Goal: Information Seeking & Learning: Learn about a topic

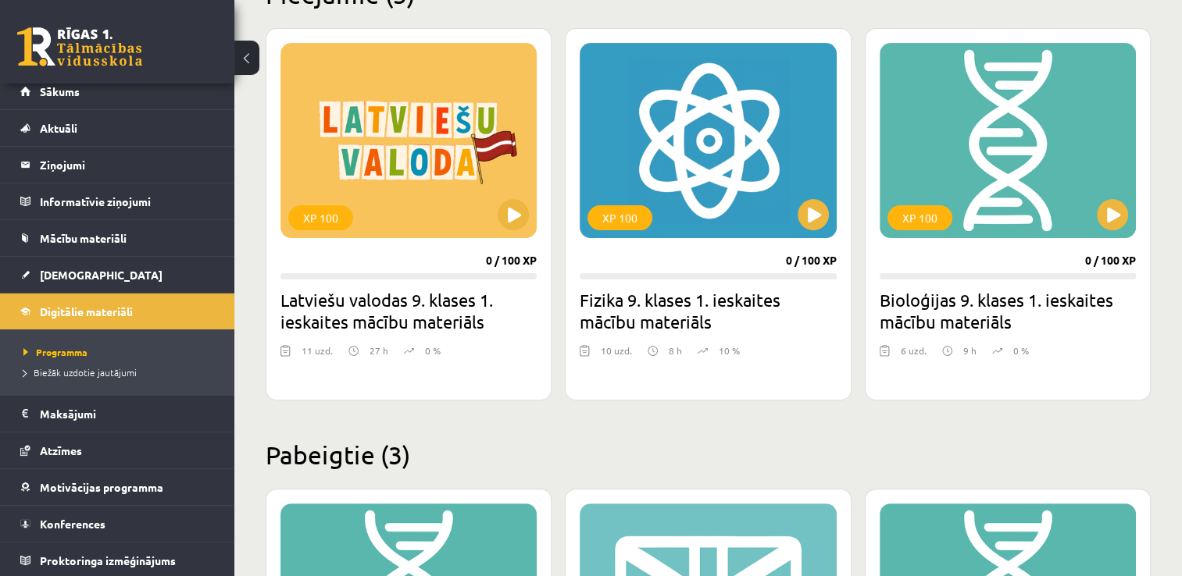
scroll to position [419, 0]
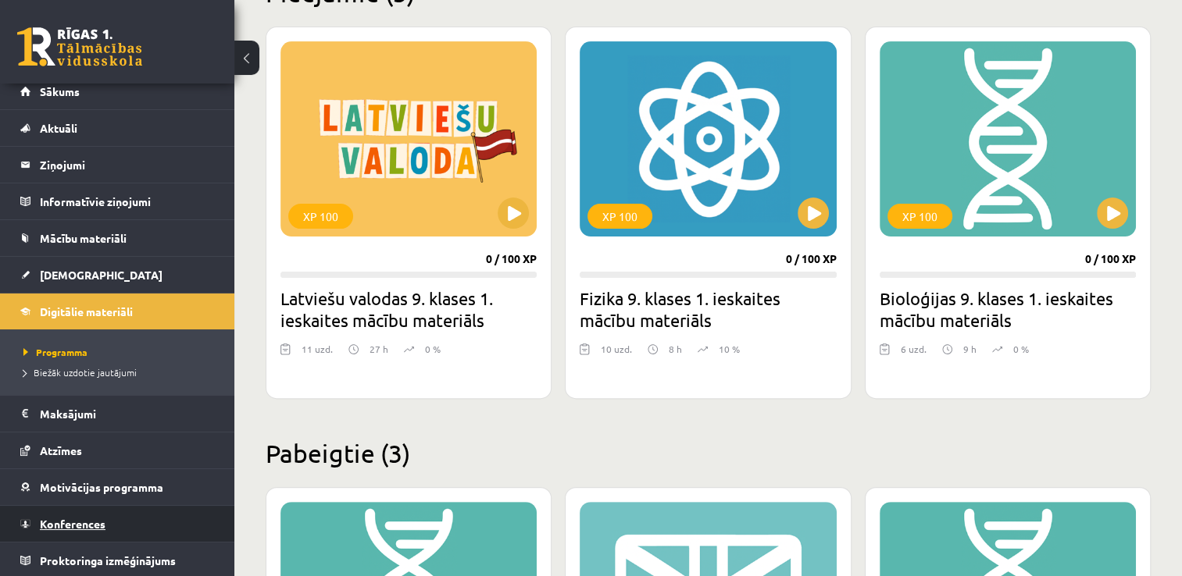
click at [72, 515] on link "Konferences" at bounding box center [117, 524] width 194 height 36
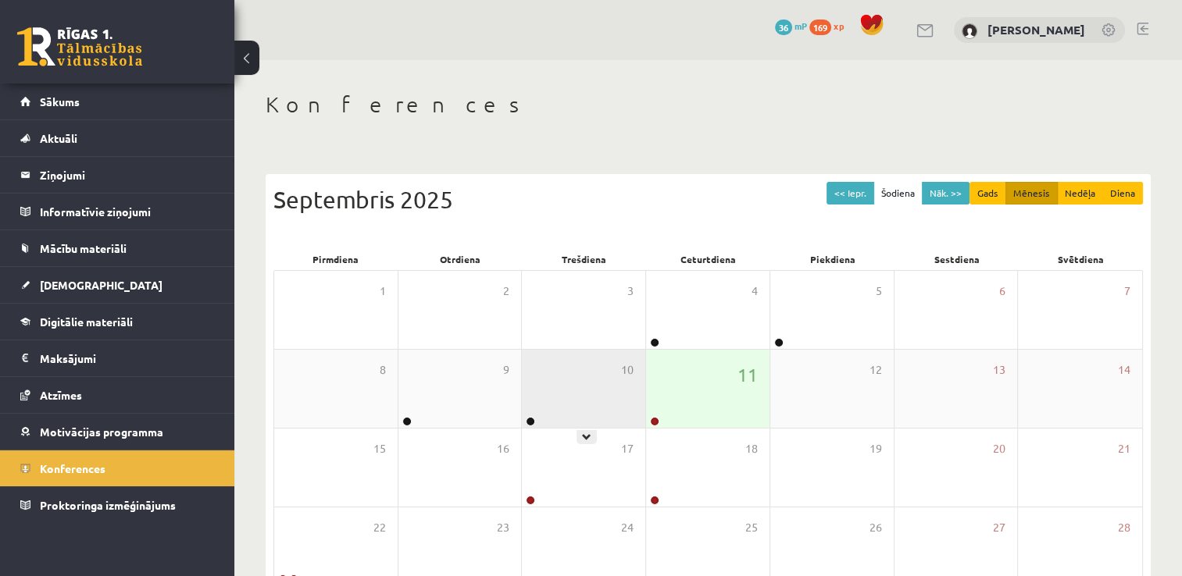
click at [551, 390] on div "10" at bounding box center [583, 389] width 123 height 78
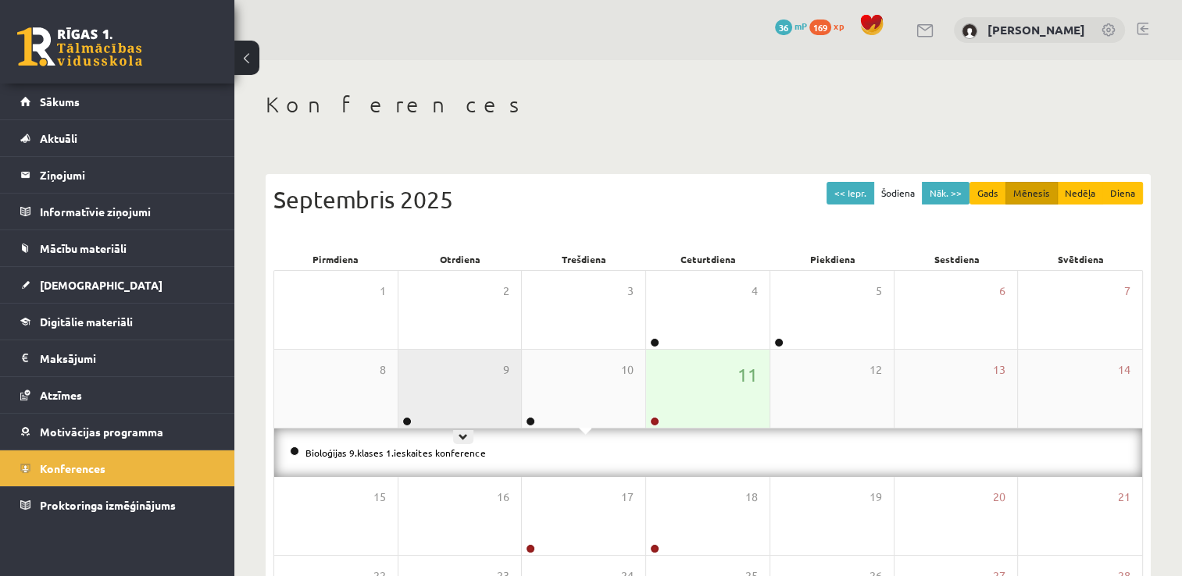
click at [434, 373] on div "9" at bounding box center [459, 389] width 123 height 78
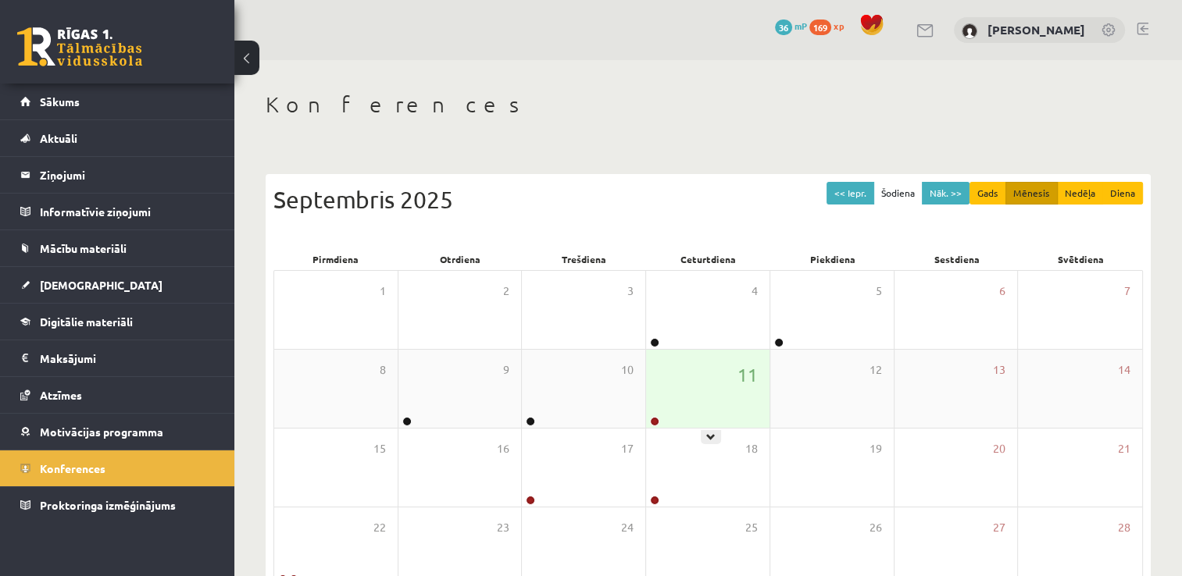
click at [697, 380] on div "11" at bounding box center [707, 389] width 123 height 78
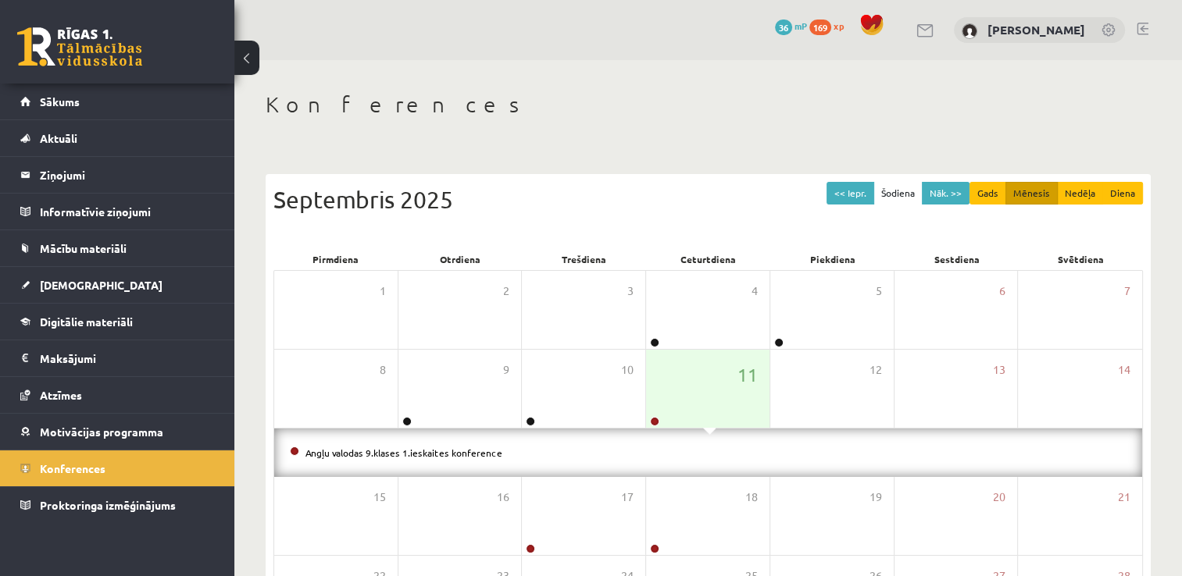
click at [603, 80] on div "Konferences << Iepr. Šodiena Nāk. >> Gads Mēnesis Nedēļa Diena Septembris 2025 …" at bounding box center [707, 427] width 947 height 734
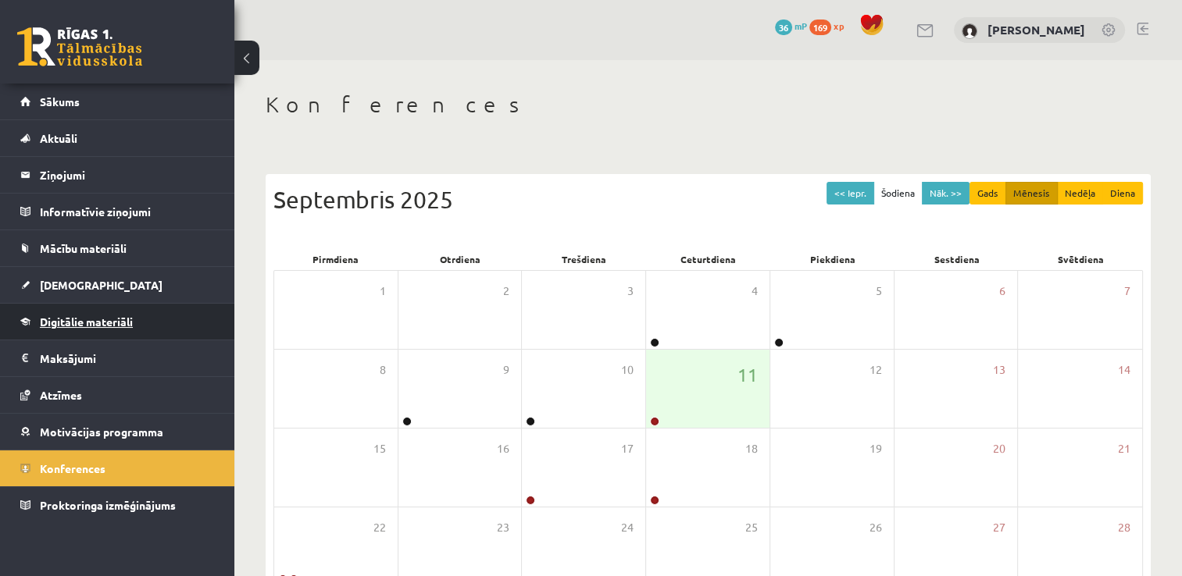
click at [130, 315] on span "Digitālie materiāli" at bounding box center [86, 322] width 93 height 14
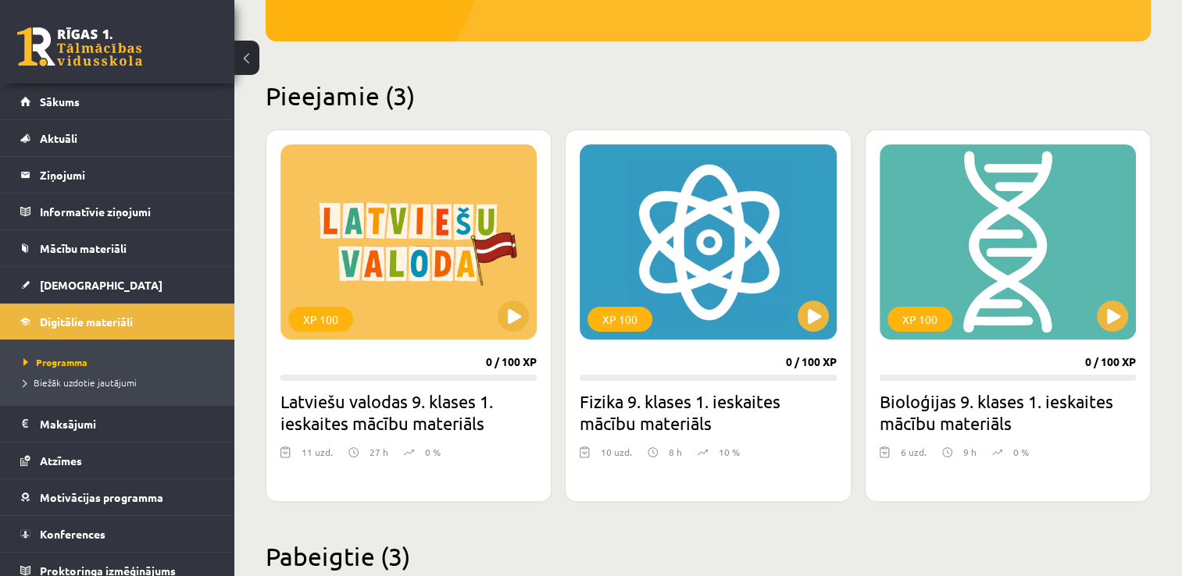
scroll to position [327, 0]
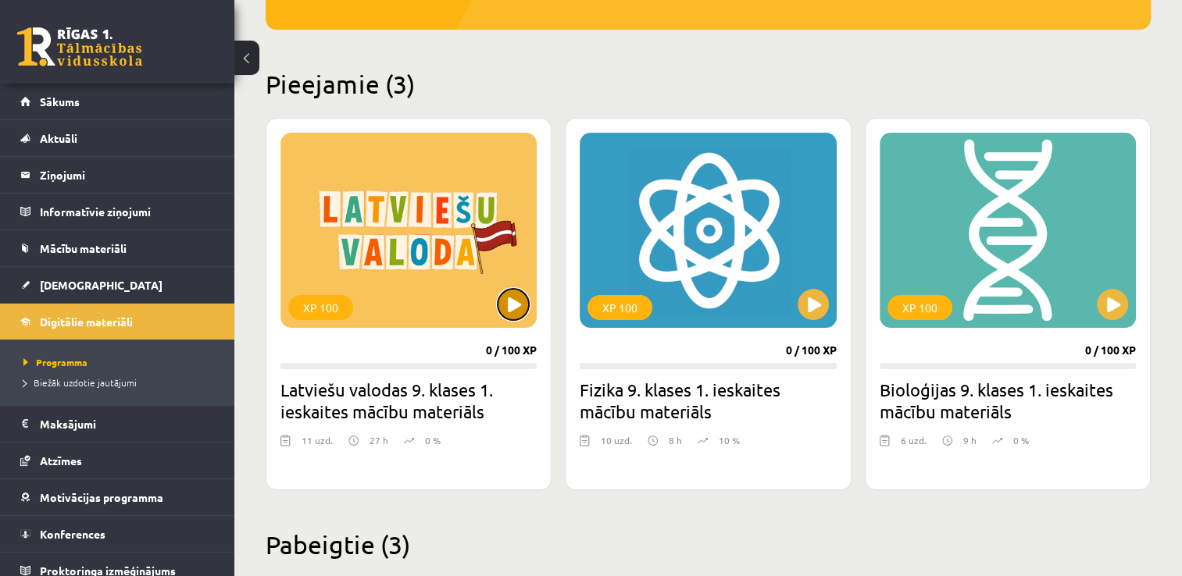
click at [511, 297] on button at bounding box center [512, 304] width 31 height 31
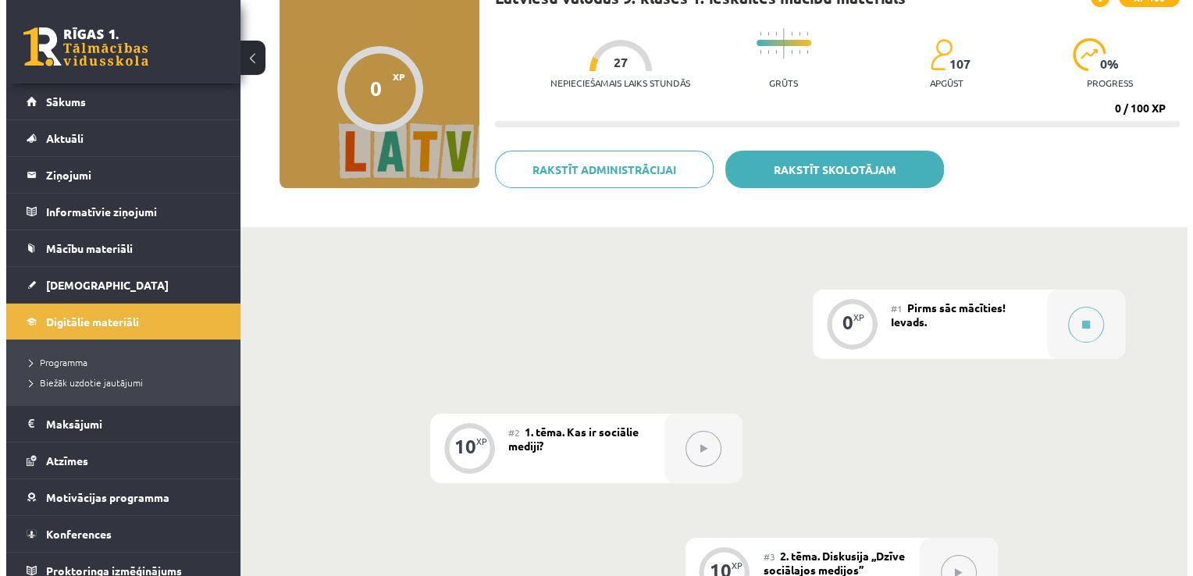
scroll to position [141, 0]
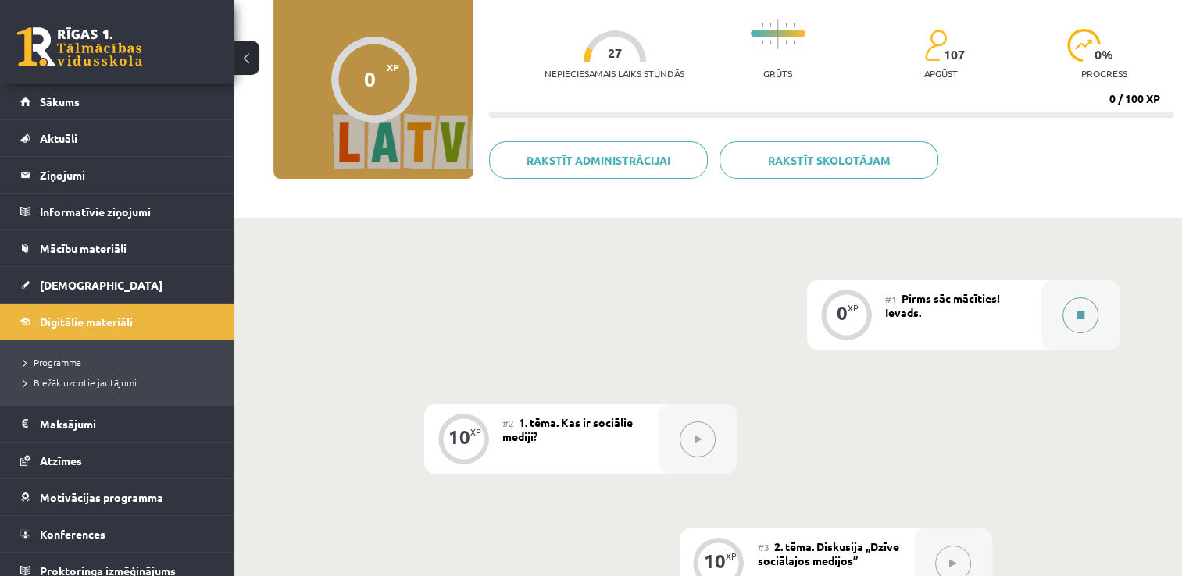
click at [1073, 305] on button at bounding box center [1080, 316] width 36 height 36
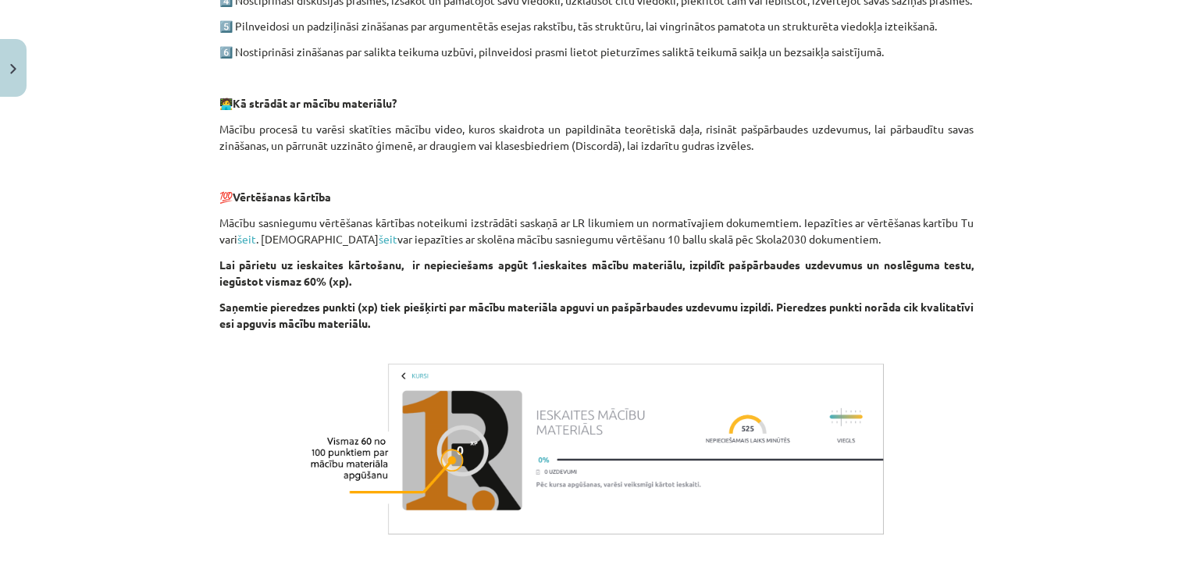
scroll to position [909, 0]
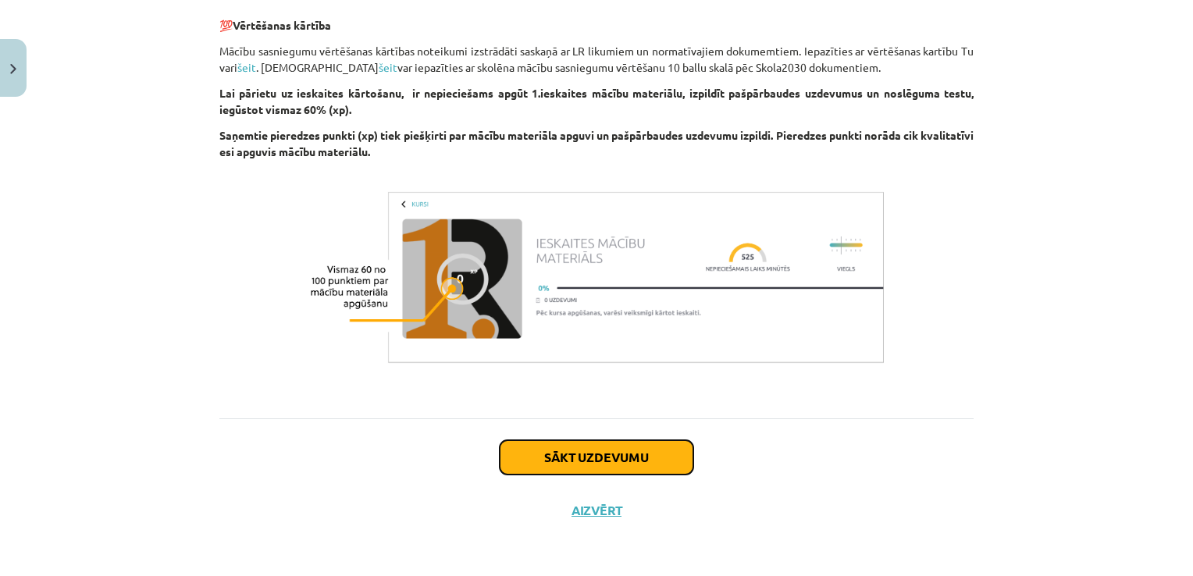
click at [642, 452] on button "Sākt uzdevumu" at bounding box center [597, 457] width 194 height 34
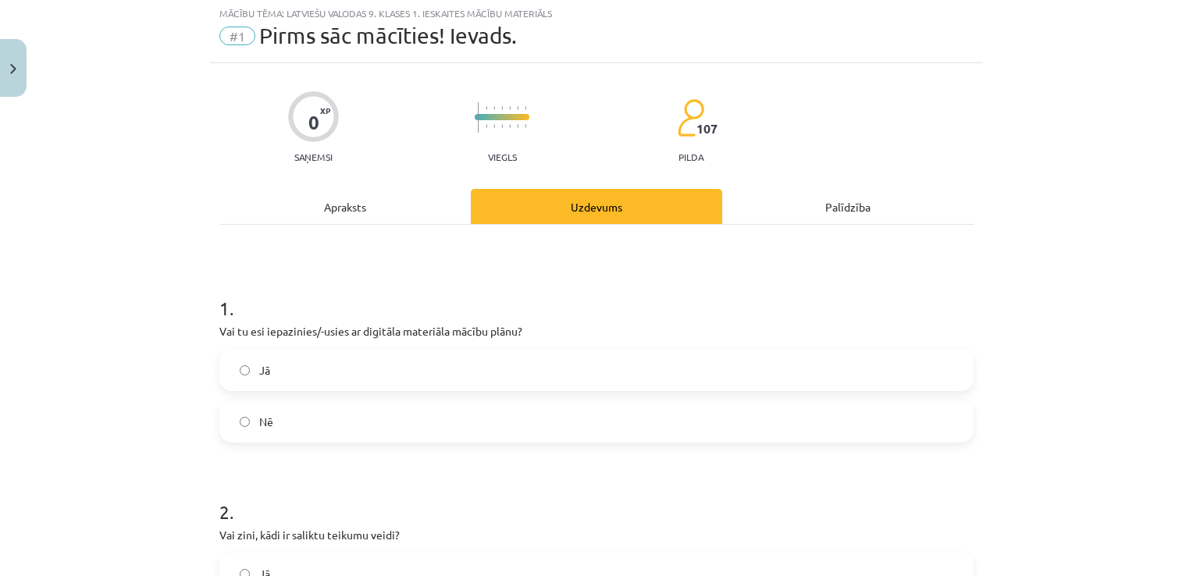
click at [642, 452] on form "1 . Vai tu esi iepazinies/-usies ar digitāla materiāla mācību plānu? Jā Nē 2 . …" at bounding box center [596, 560] width 754 height 580
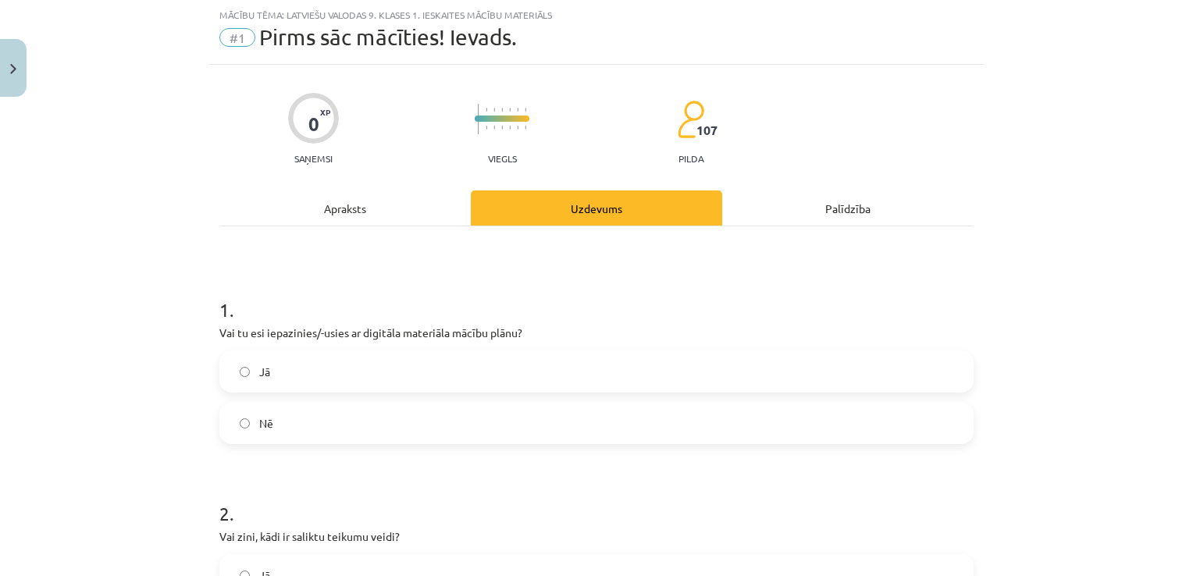
click at [584, 355] on label "Jā" at bounding box center [596, 371] width 751 height 39
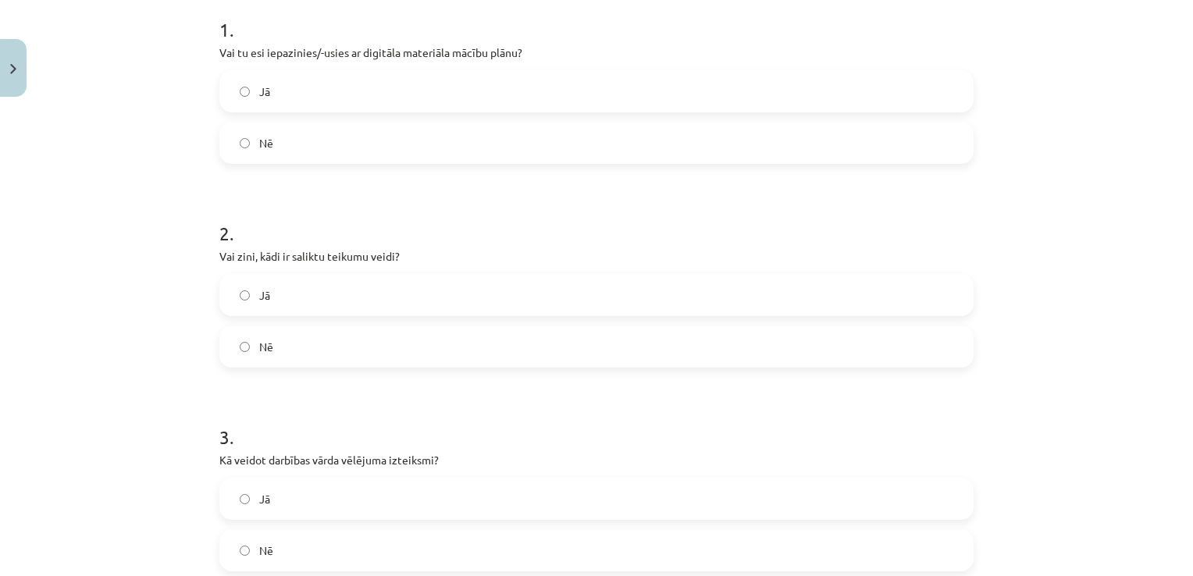
scroll to position [320, 0]
click at [497, 292] on label "Jā" at bounding box center [596, 294] width 751 height 39
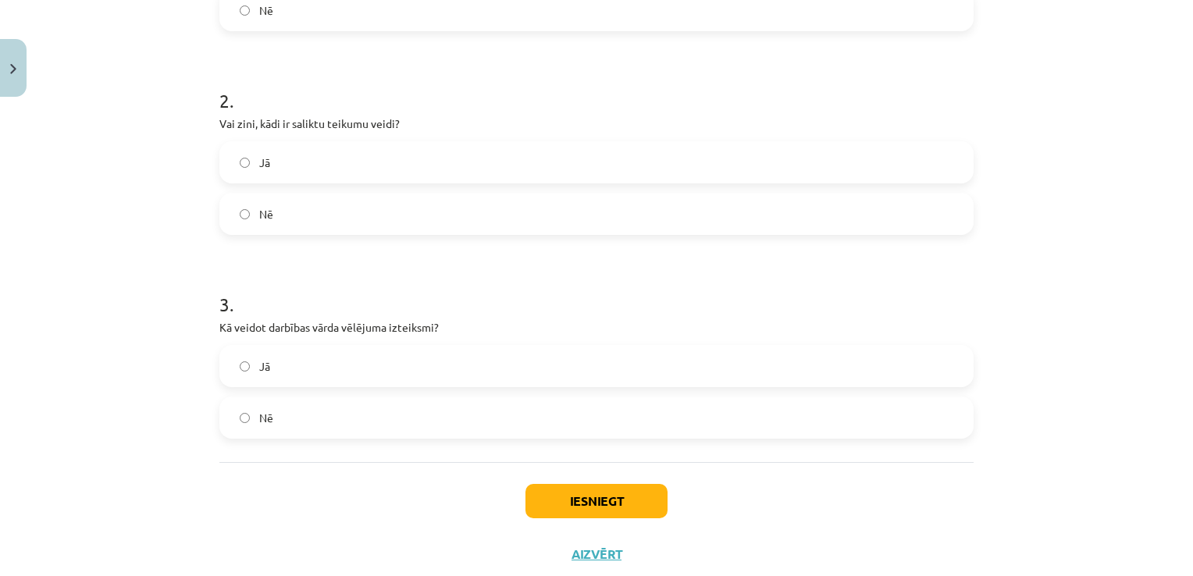
scroll to position [495, 0]
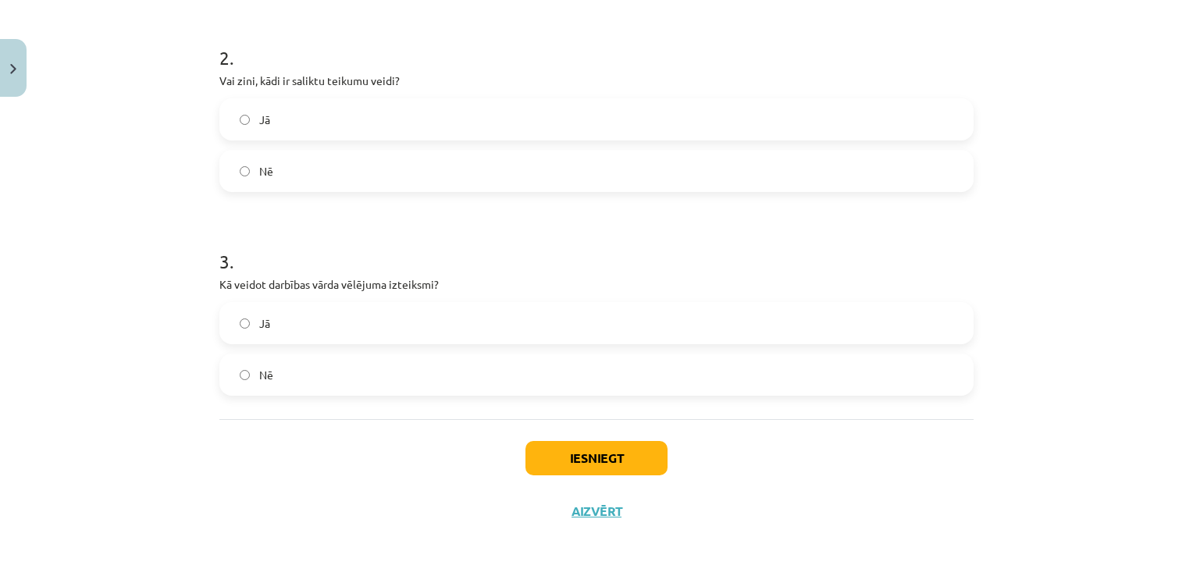
click at [494, 323] on label "Jā" at bounding box center [596, 323] width 751 height 39
click at [565, 453] on button "Iesniegt" at bounding box center [597, 458] width 142 height 34
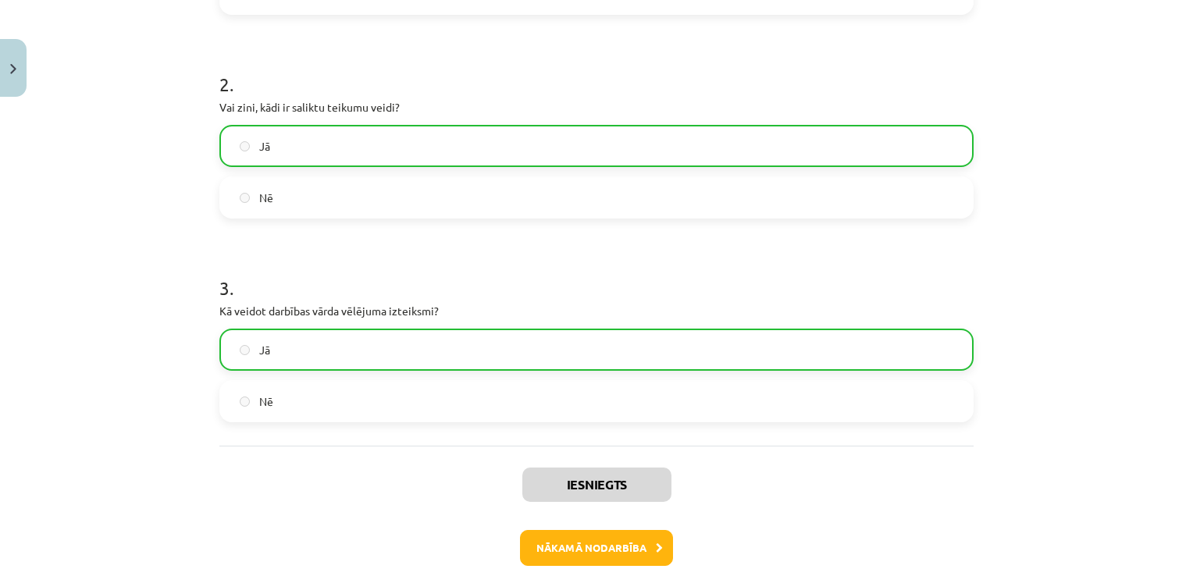
scroll to position [544, 0]
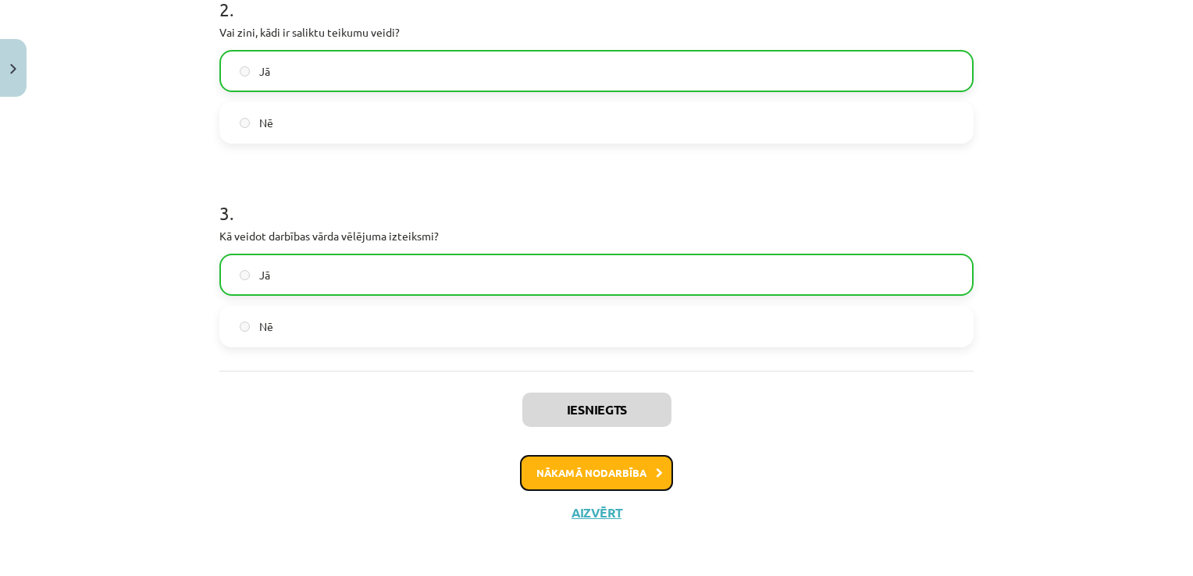
click at [609, 478] on button "Nākamā nodarbība" at bounding box center [596, 473] width 153 height 36
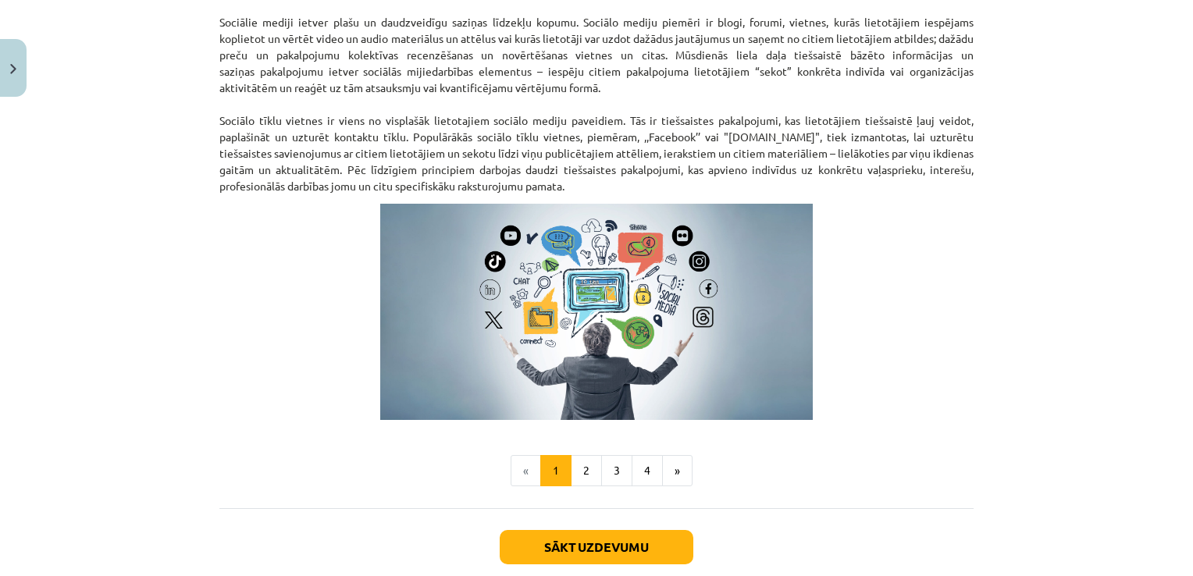
scroll to position [1032, 0]
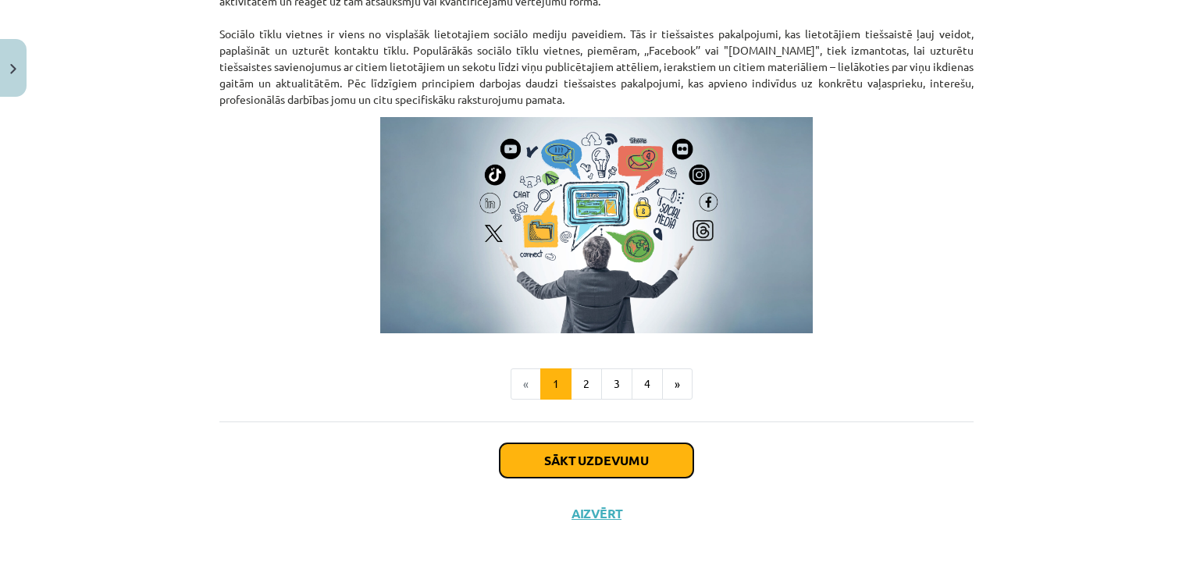
click at [583, 447] on button "Sākt uzdevumu" at bounding box center [597, 461] width 194 height 34
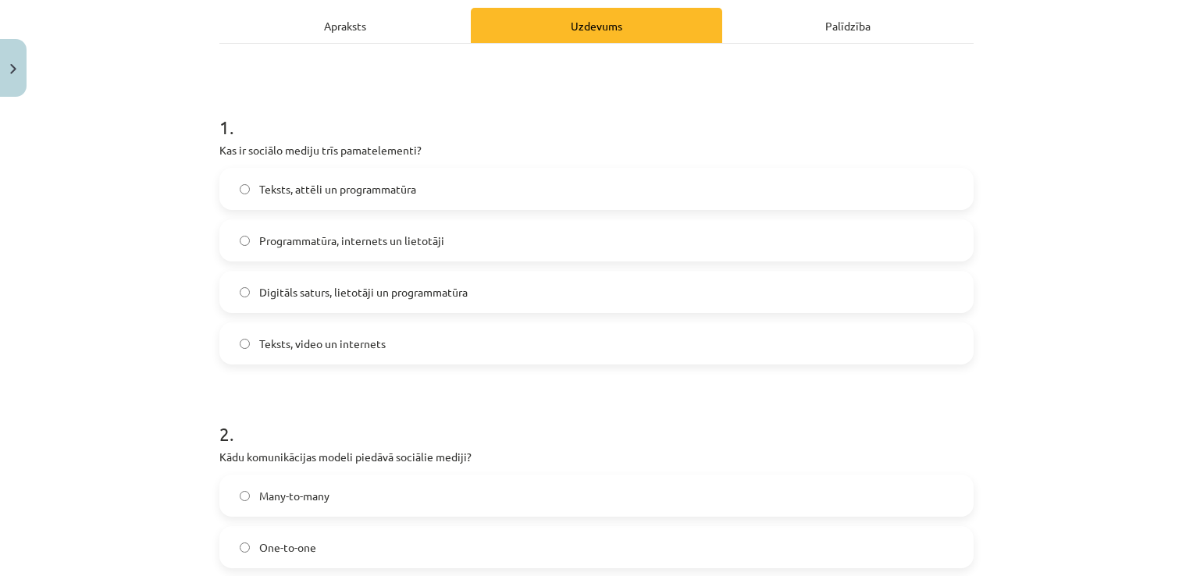
scroll to position [39, 0]
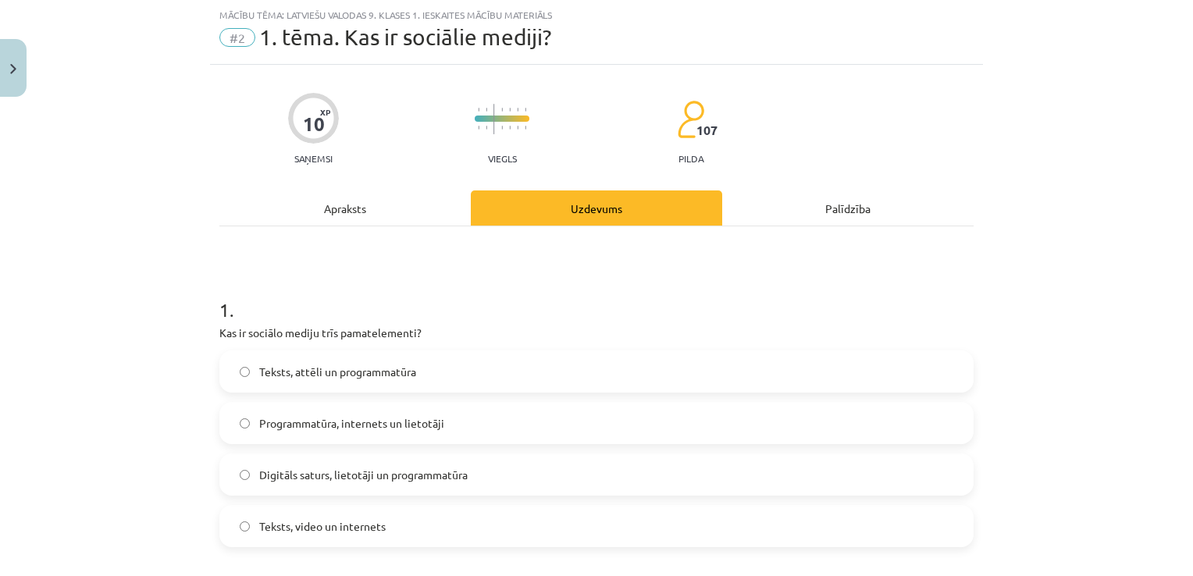
click at [562, 473] on label "Digitāls saturs, lietotāji un programmatūra" at bounding box center [596, 474] width 751 height 39
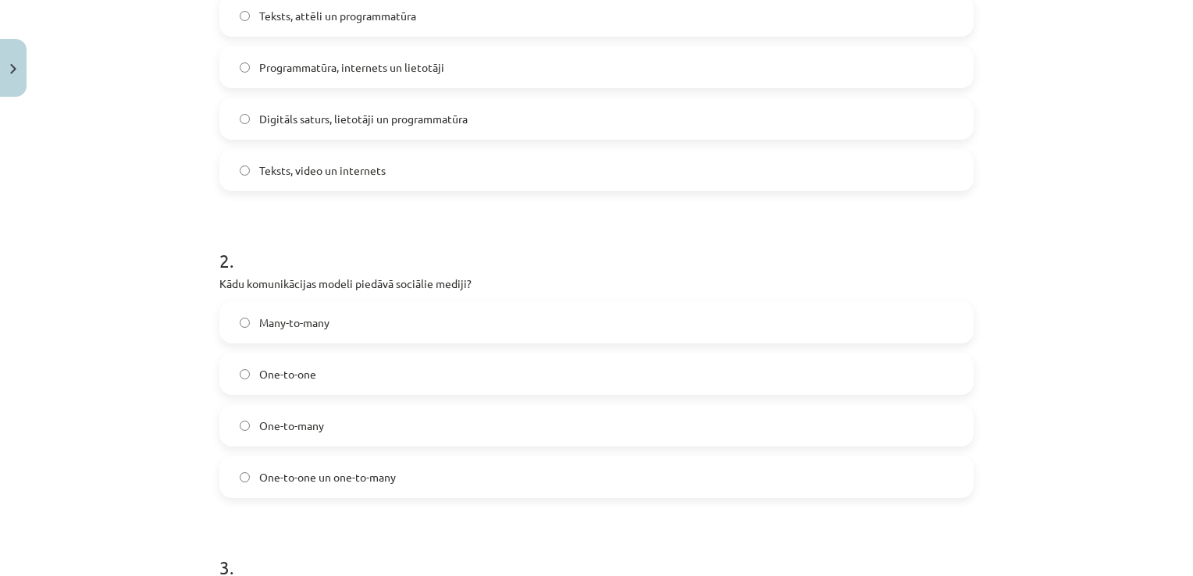
scroll to position [396, 0]
click at [545, 327] on label "Many-to-many" at bounding box center [596, 321] width 751 height 39
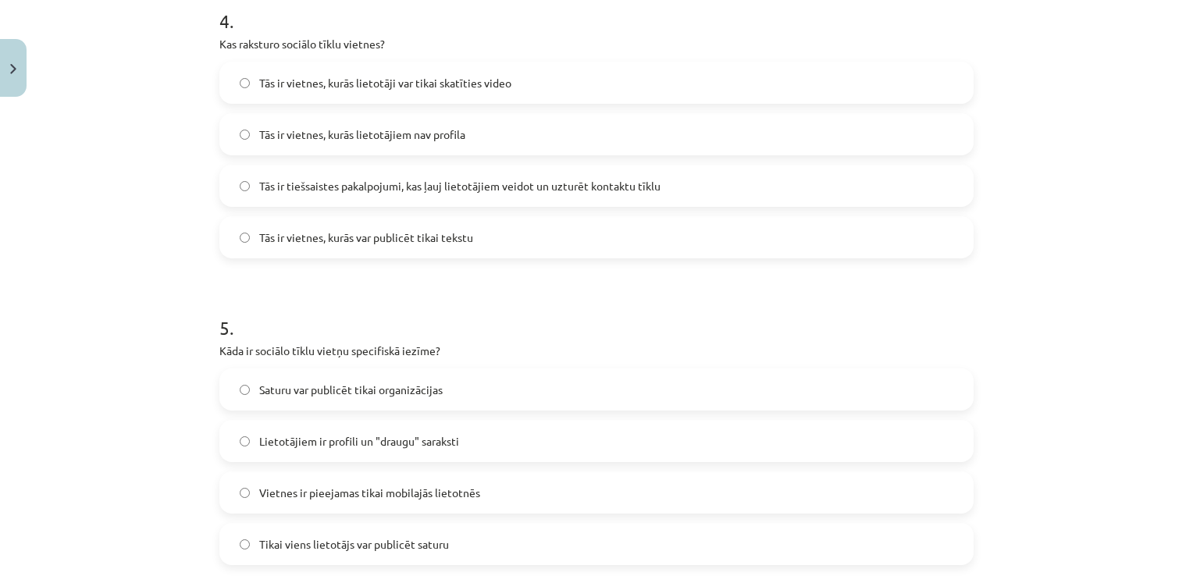
scroll to position [1418, 0]
